Goal: Navigation & Orientation: Understand site structure

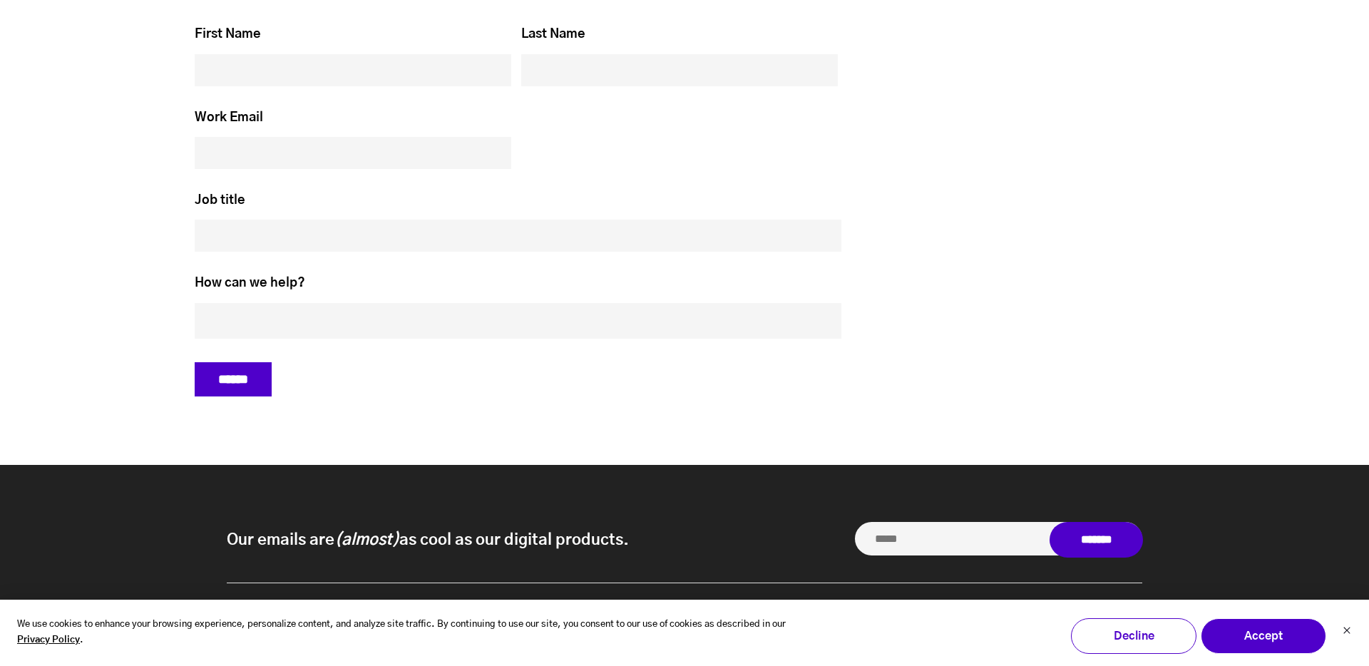
scroll to position [6044, 0]
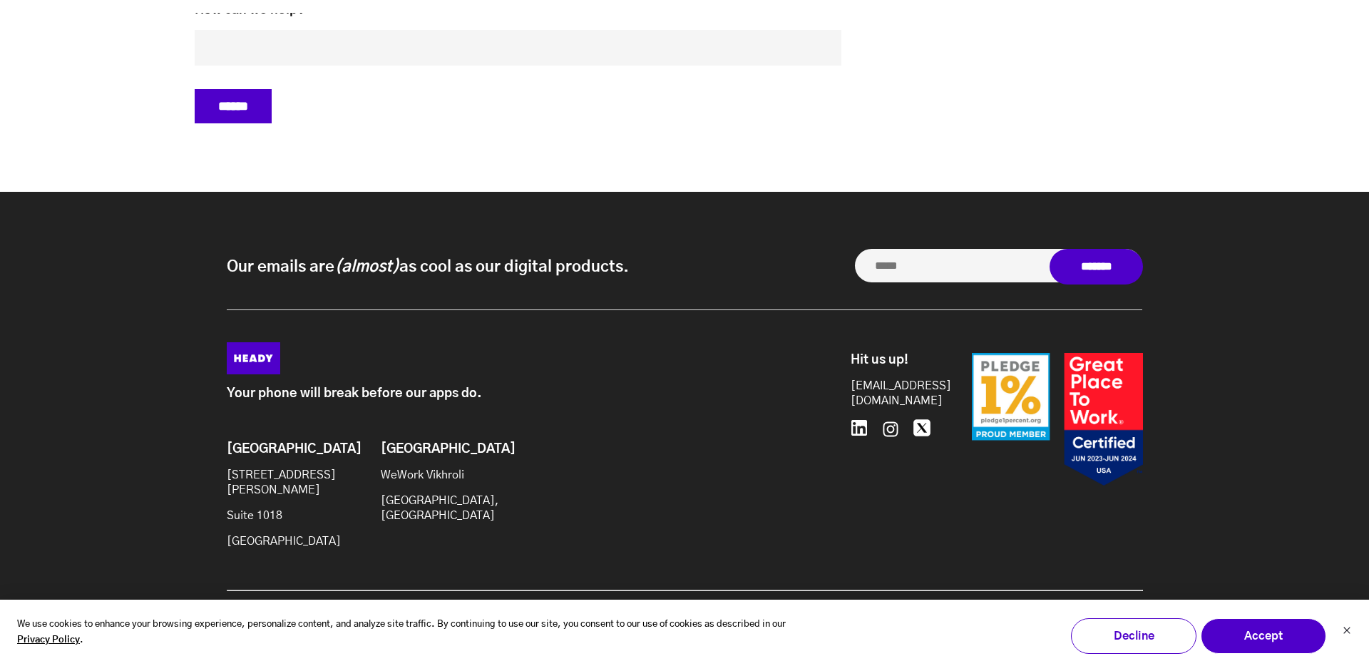
click at [577, 554] on div "Brooklyn 20 Jay St Suite 1018 Brooklyn, NY 11201 Mumbai WeWork Vikhroli Mumbai,…" at bounding box center [444, 501] width 435 height 118
click at [1140, 637] on button "Decline" at bounding box center [1133, 636] width 125 height 36
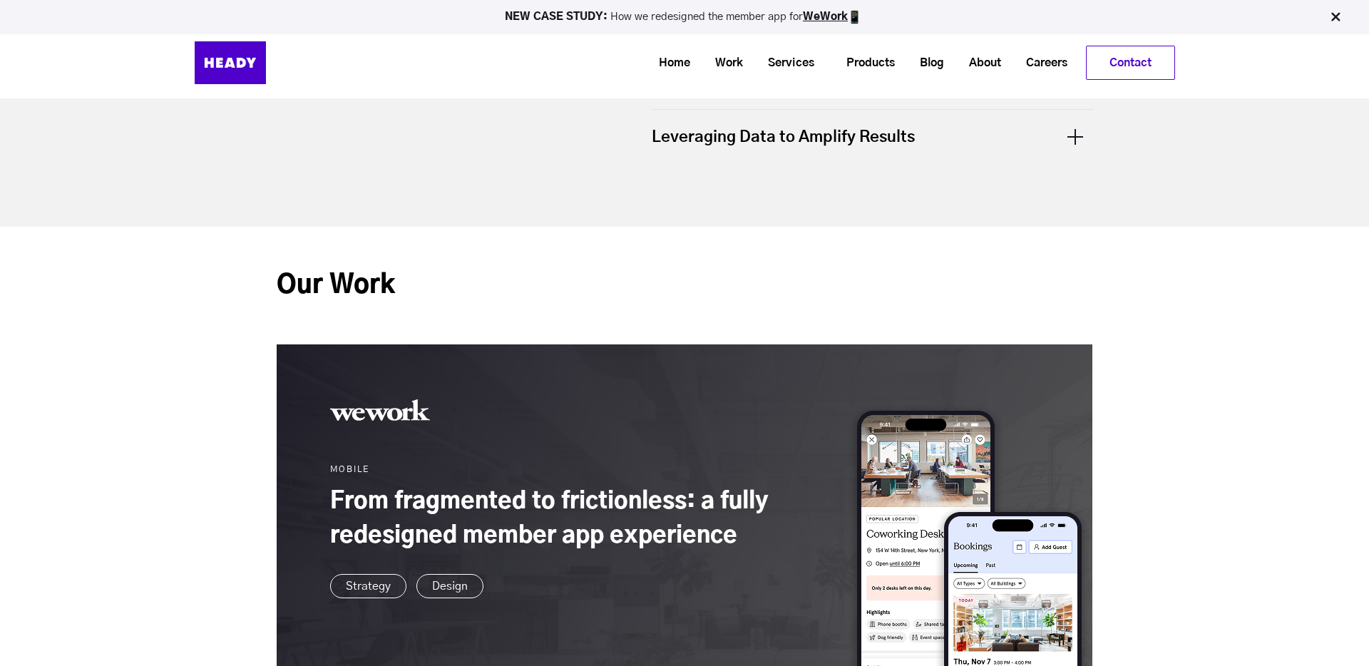
scroll to position [521, 0]
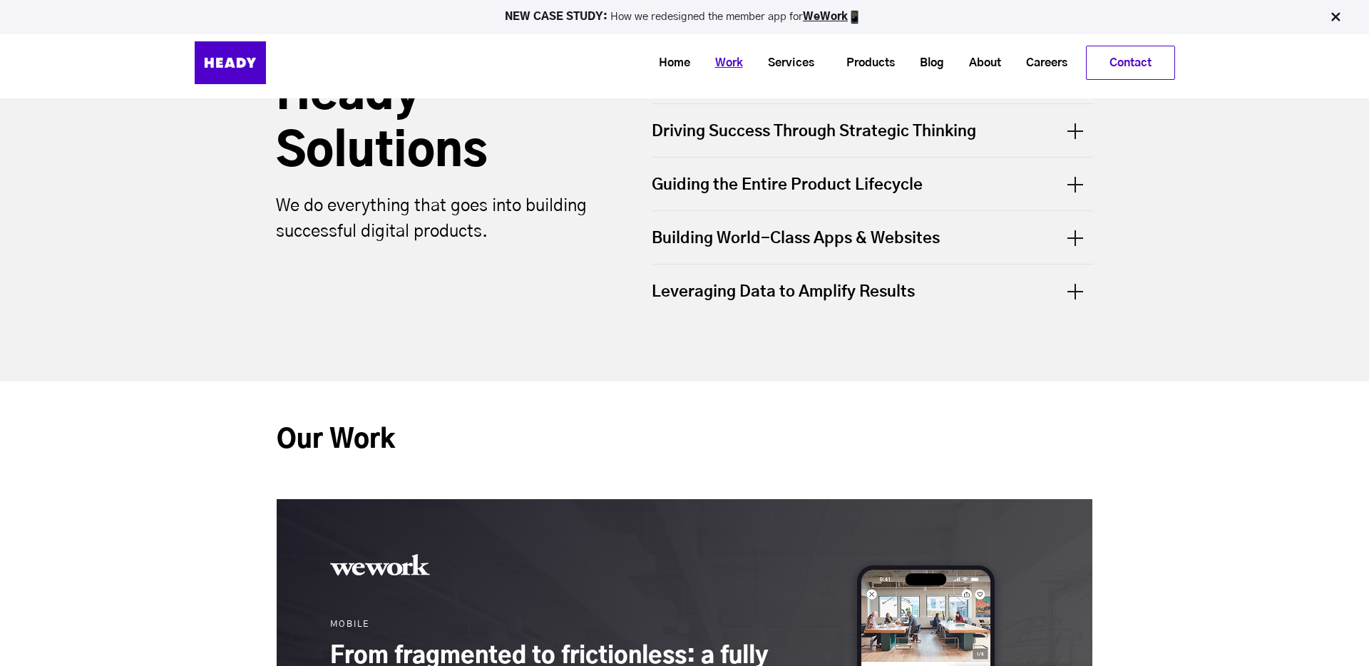
click at [731, 66] on link "Work" at bounding box center [723, 63] width 53 height 26
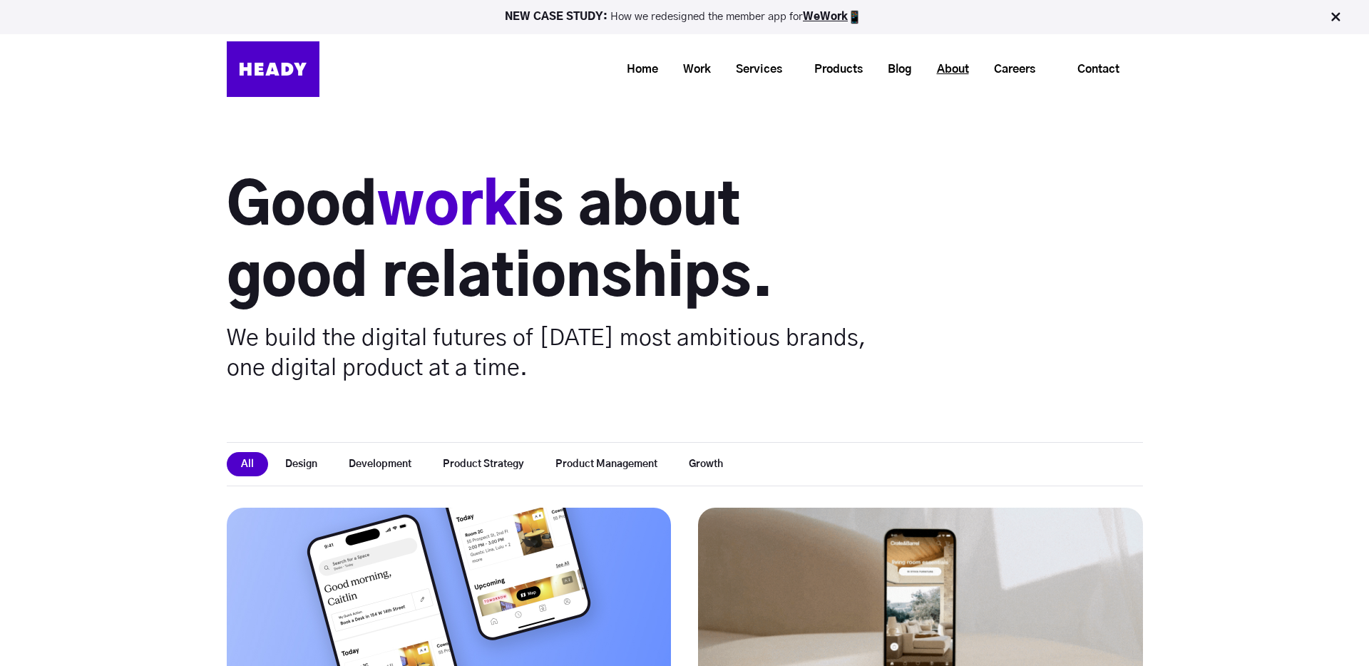
click at [949, 72] on link "About" at bounding box center [947, 69] width 57 height 26
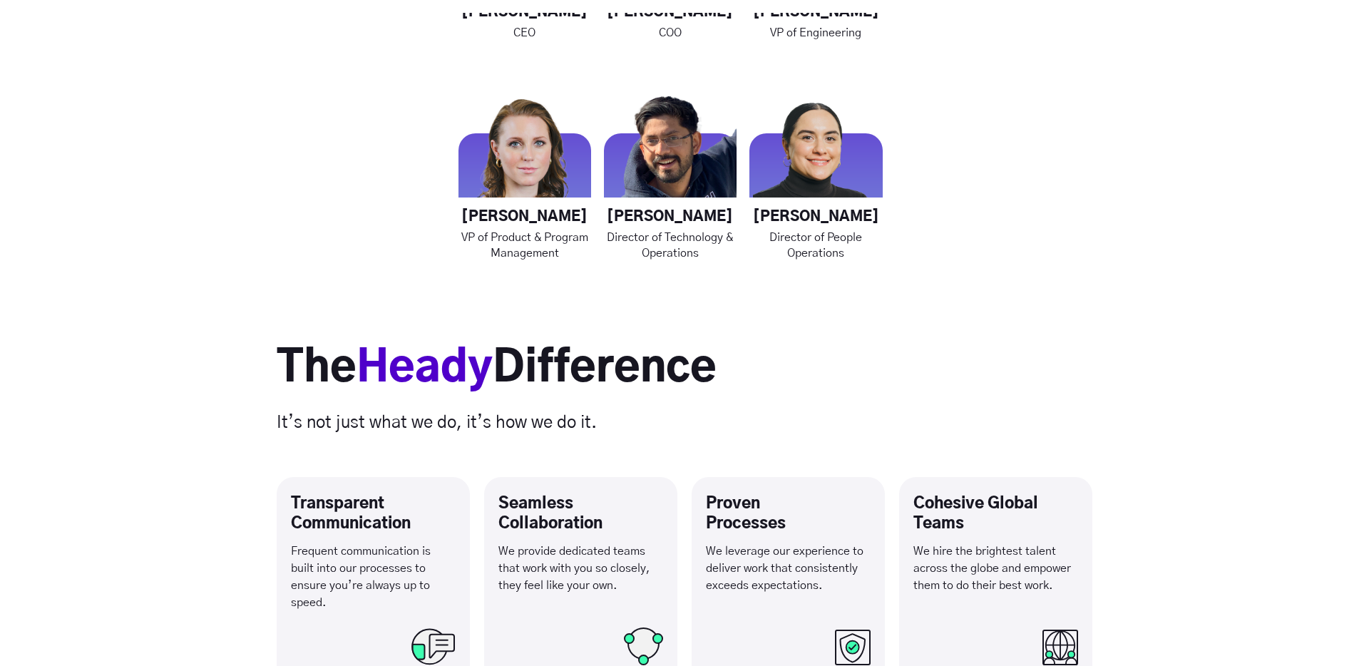
scroll to position [2200, 0]
